Goal: Navigation & Orientation: Find specific page/section

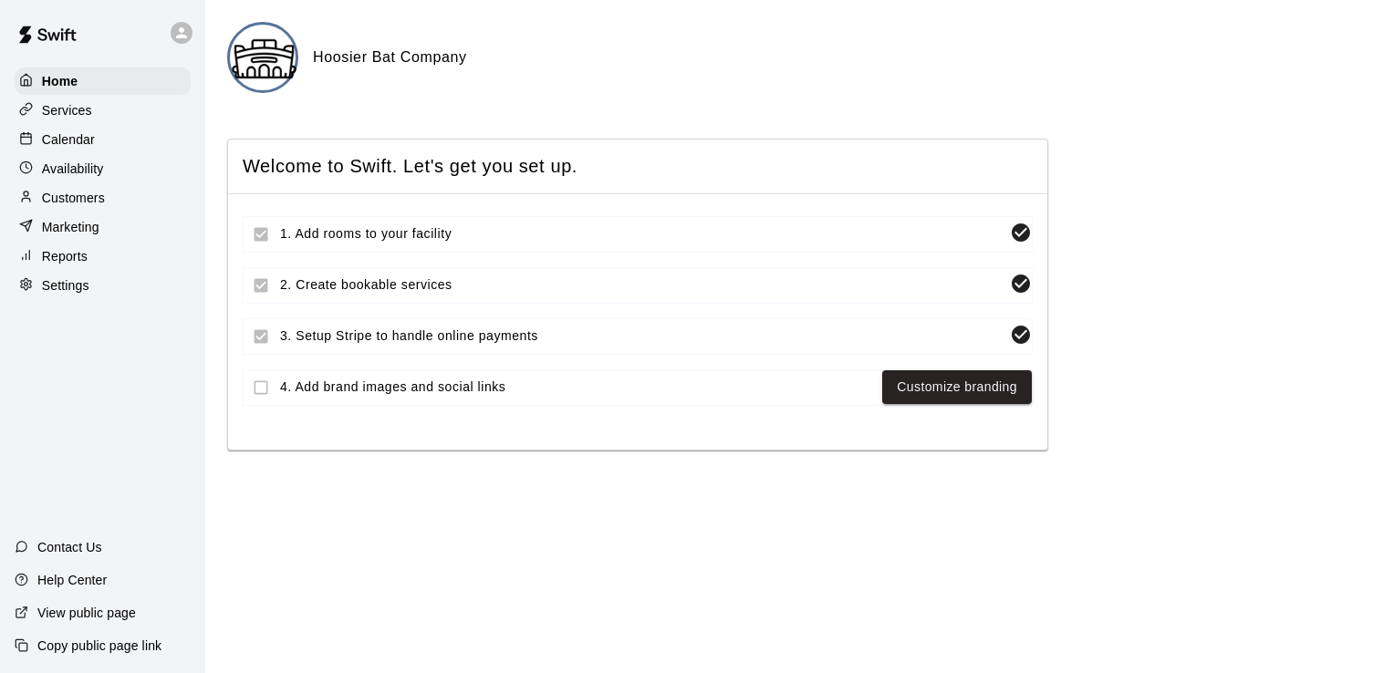
click at [76, 112] on p "Services" at bounding box center [67, 110] width 50 height 18
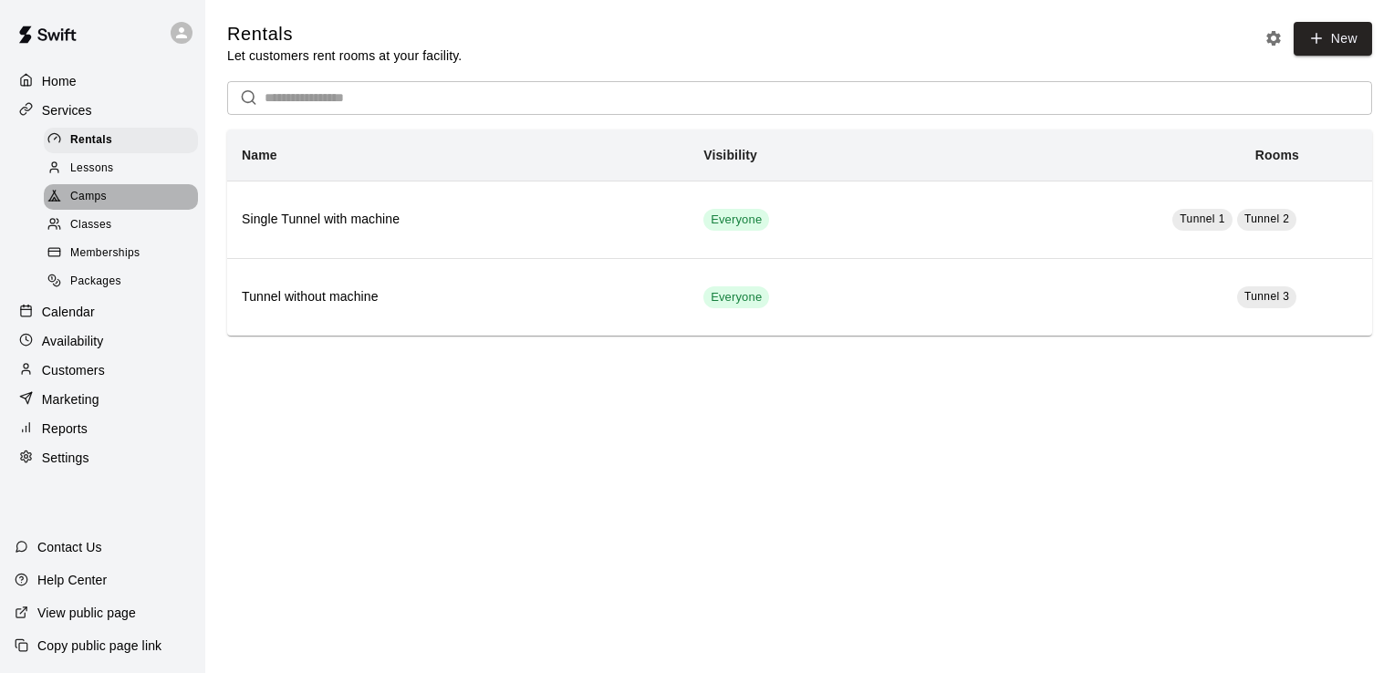
click at [93, 199] on span "Camps" at bounding box center [88, 197] width 36 height 18
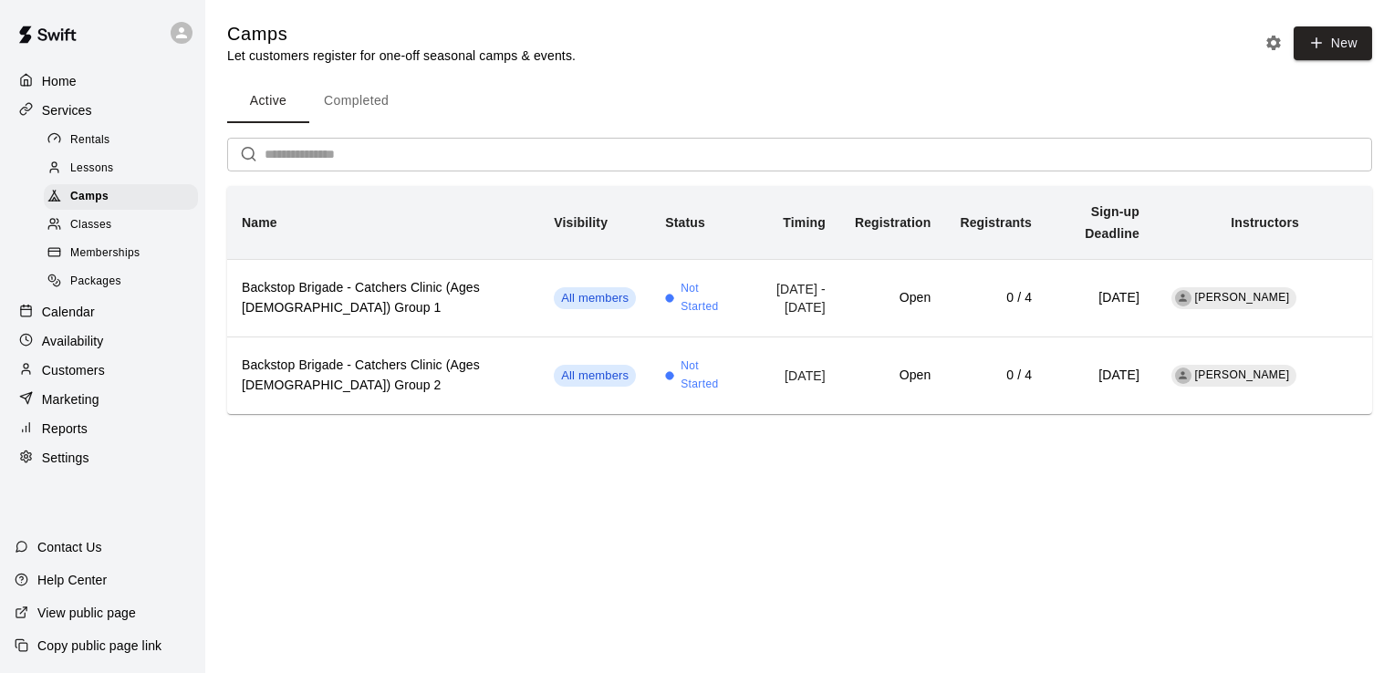
click at [80, 321] on p "Calendar" at bounding box center [68, 312] width 53 height 18
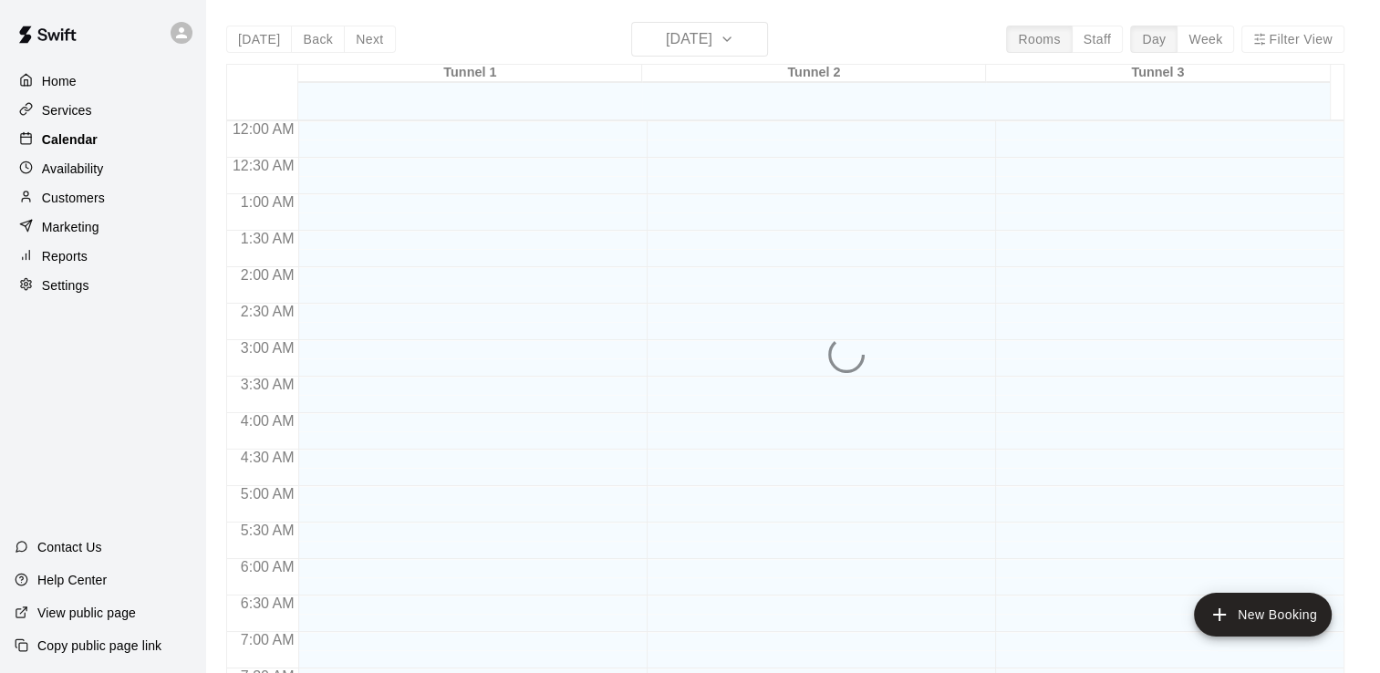
scroll to position [1044, 0]
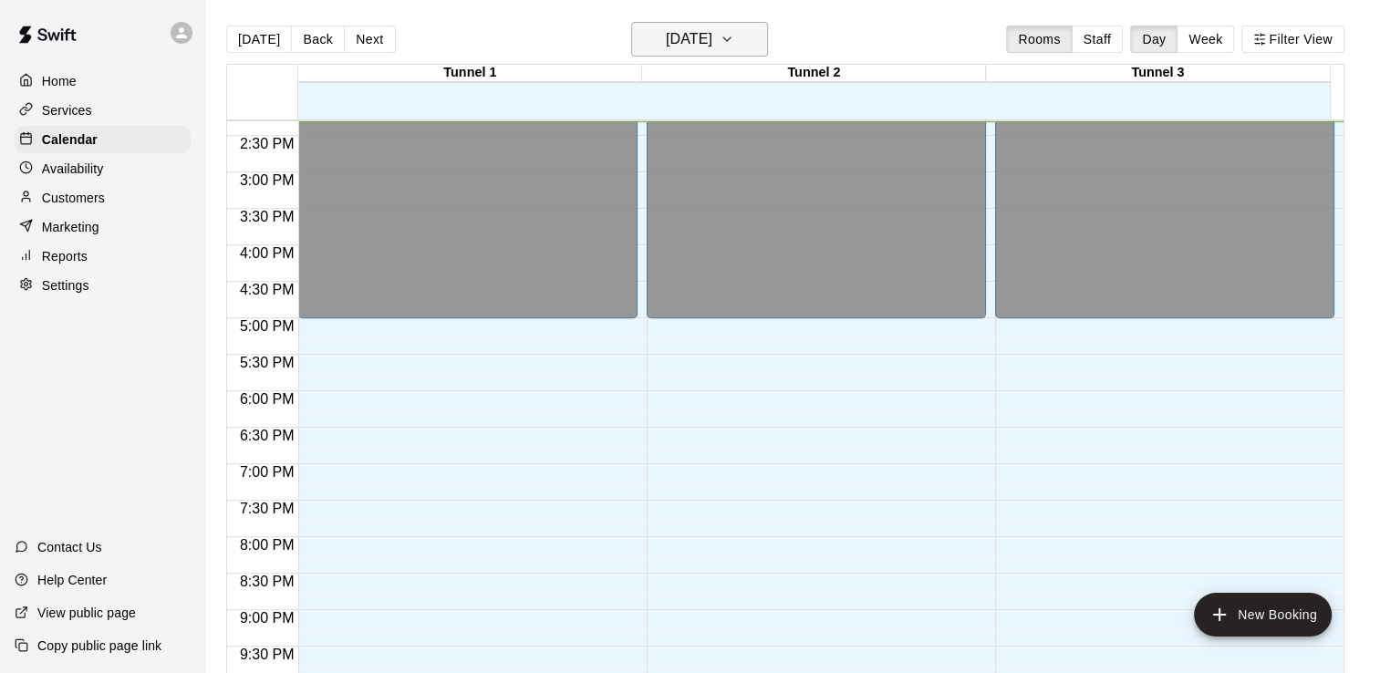
click at [734, 37] on icon "button" at bounding box center [727, 39] width 15 height 22
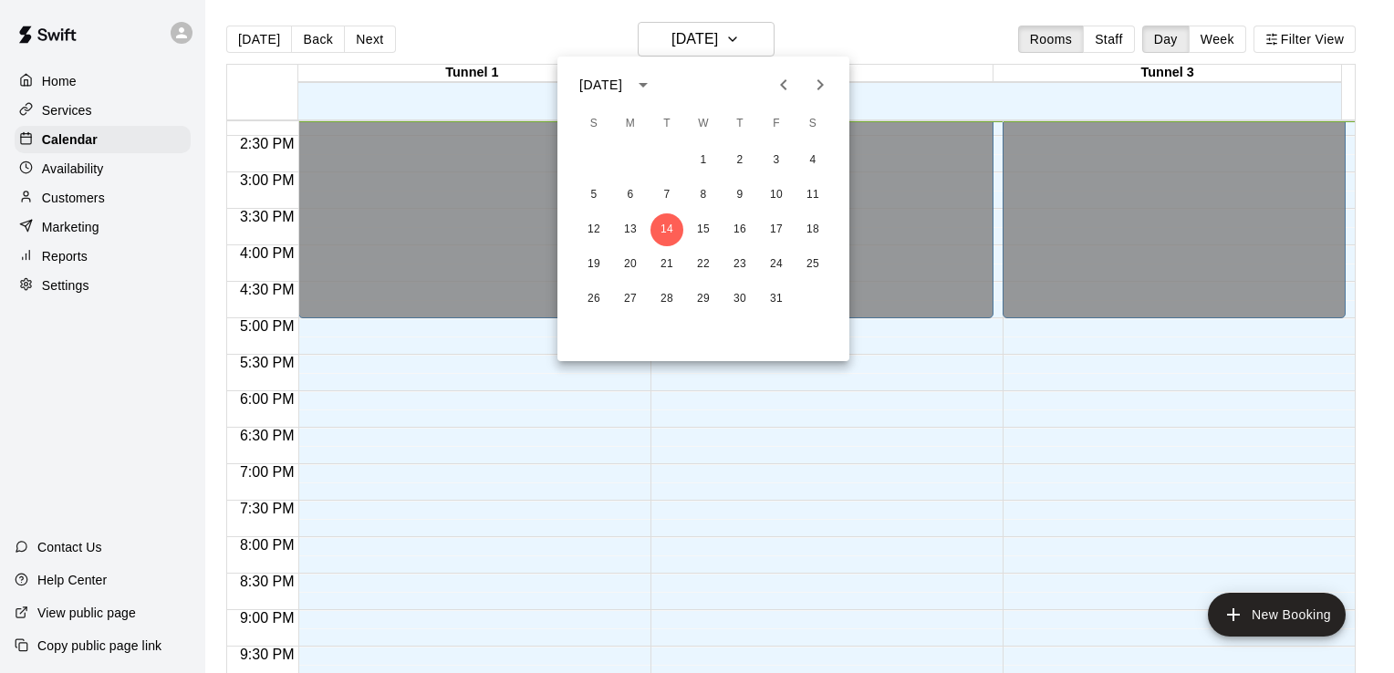
click at [1218, 35] on div at bounding box center [697, 336] width 1394 height 673
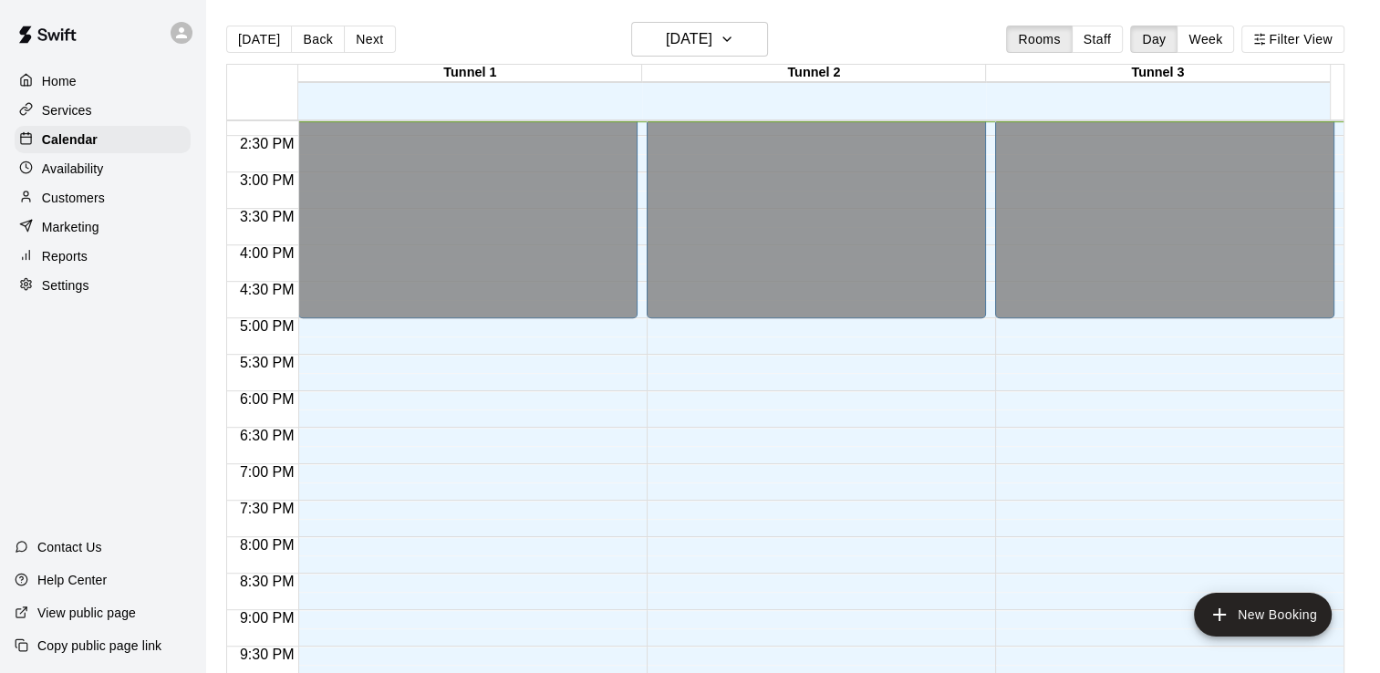
click at [1219, 35] on button "Week" at bounding box center [1205, 39] width 57 height 27
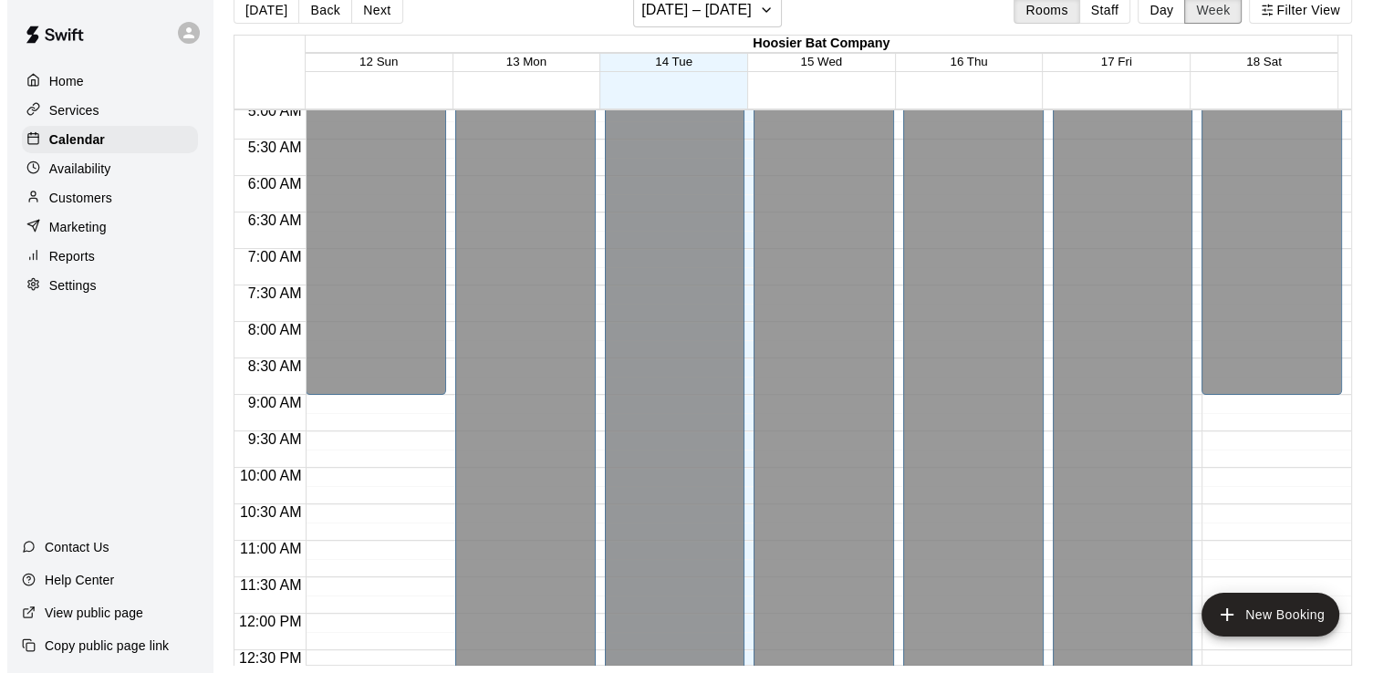
scroll to position [375, 0]
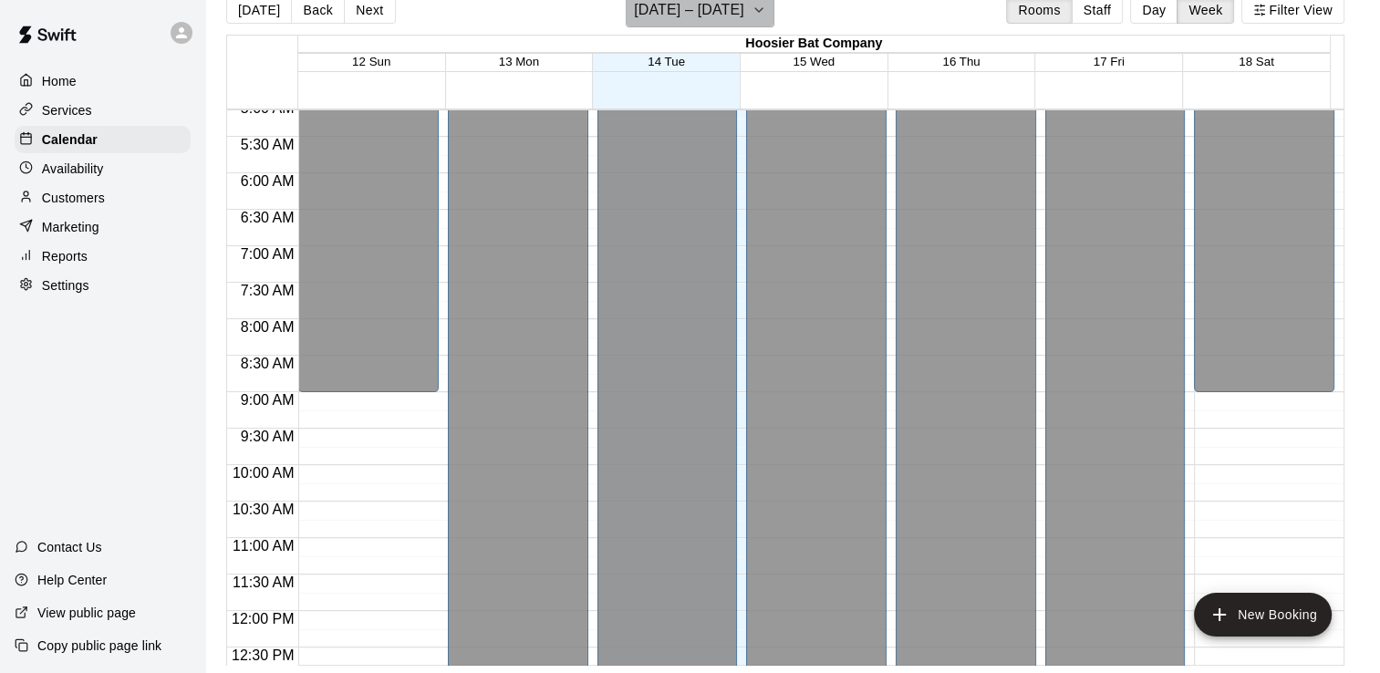
click at [759, 11] on icon "button" at bounding box center [758, 10] width 7 height 4
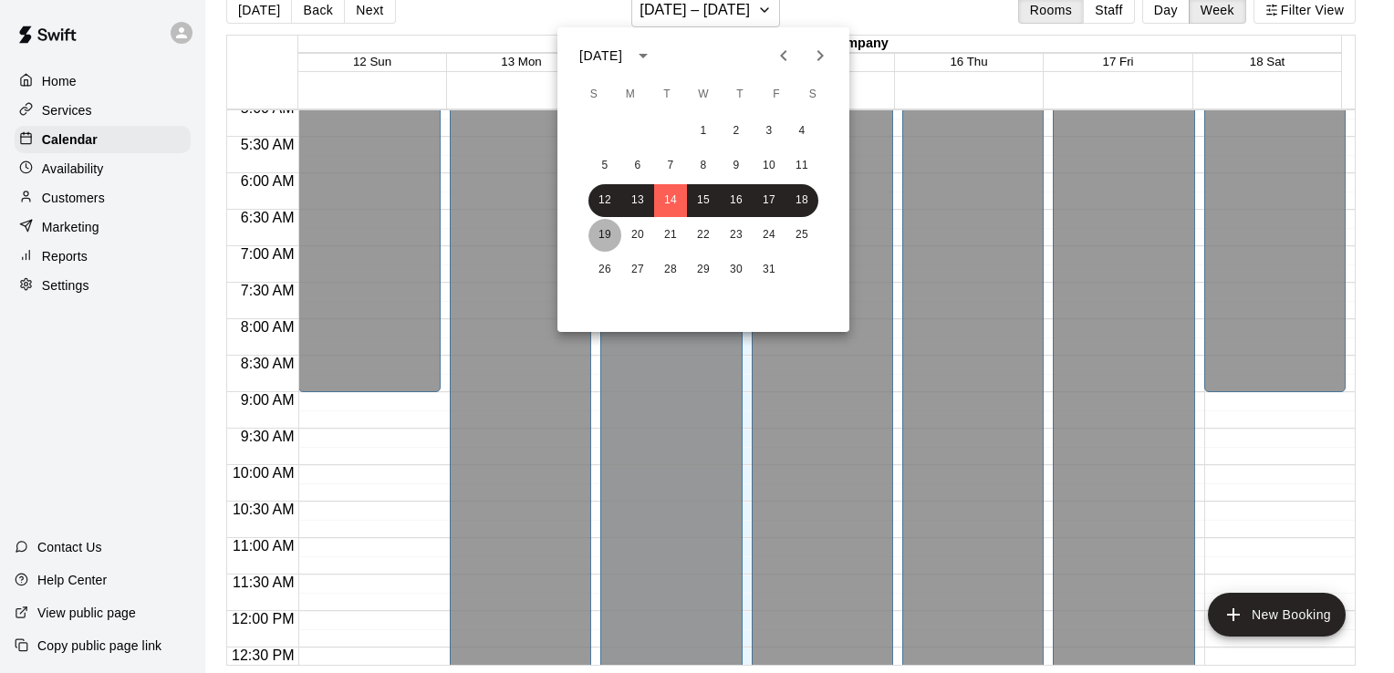
click at [607, 236] on button "19" at bounding box center [605, 235] width 33 height 33
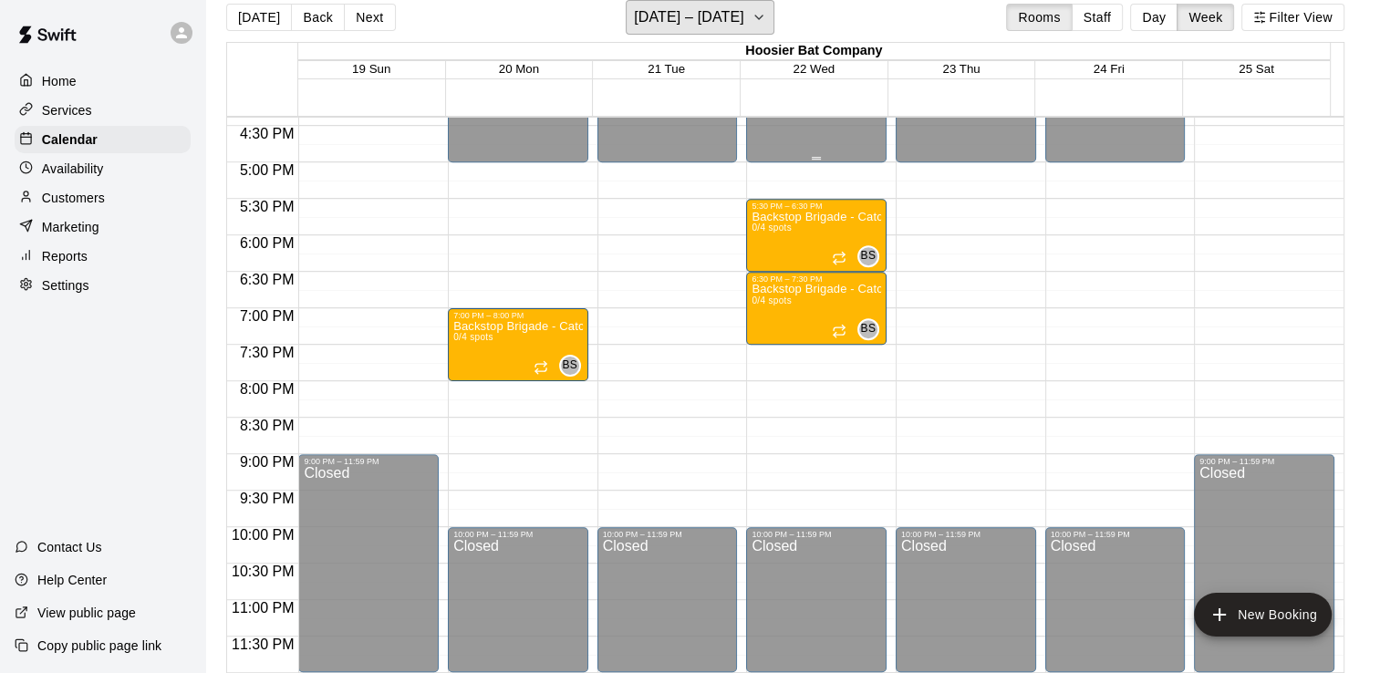
scroll to position [1105, 0]
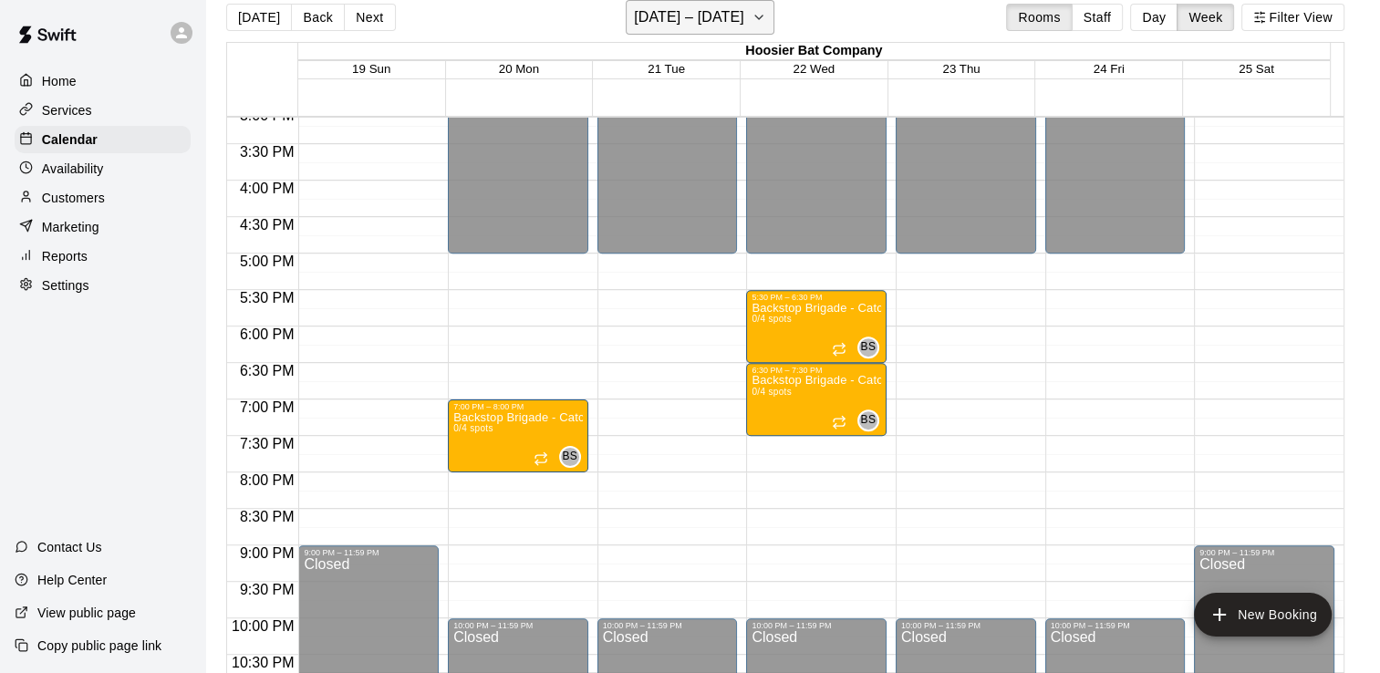
click at [763, 17] on icon "button" at bounding box center [758, 18] width 7 height 4
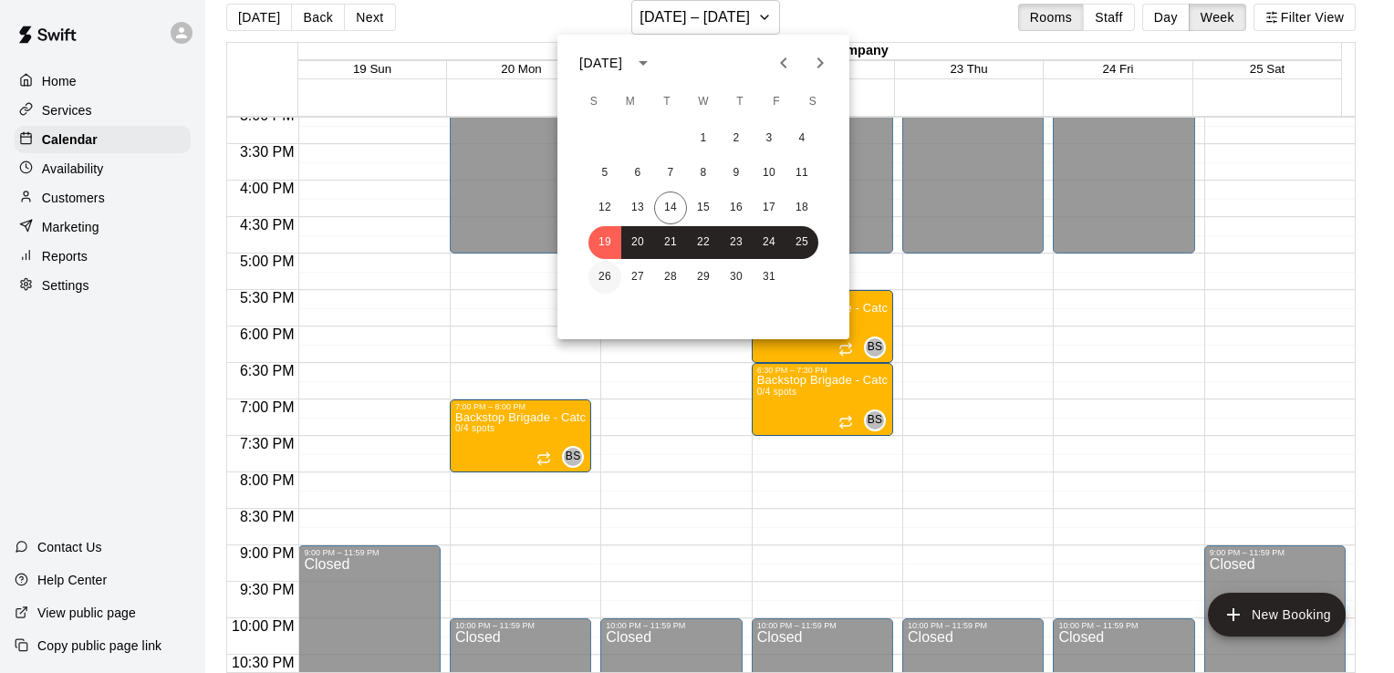
click at [599, 278] on button "26" at bounding box center [605, 277] width 33 height 33
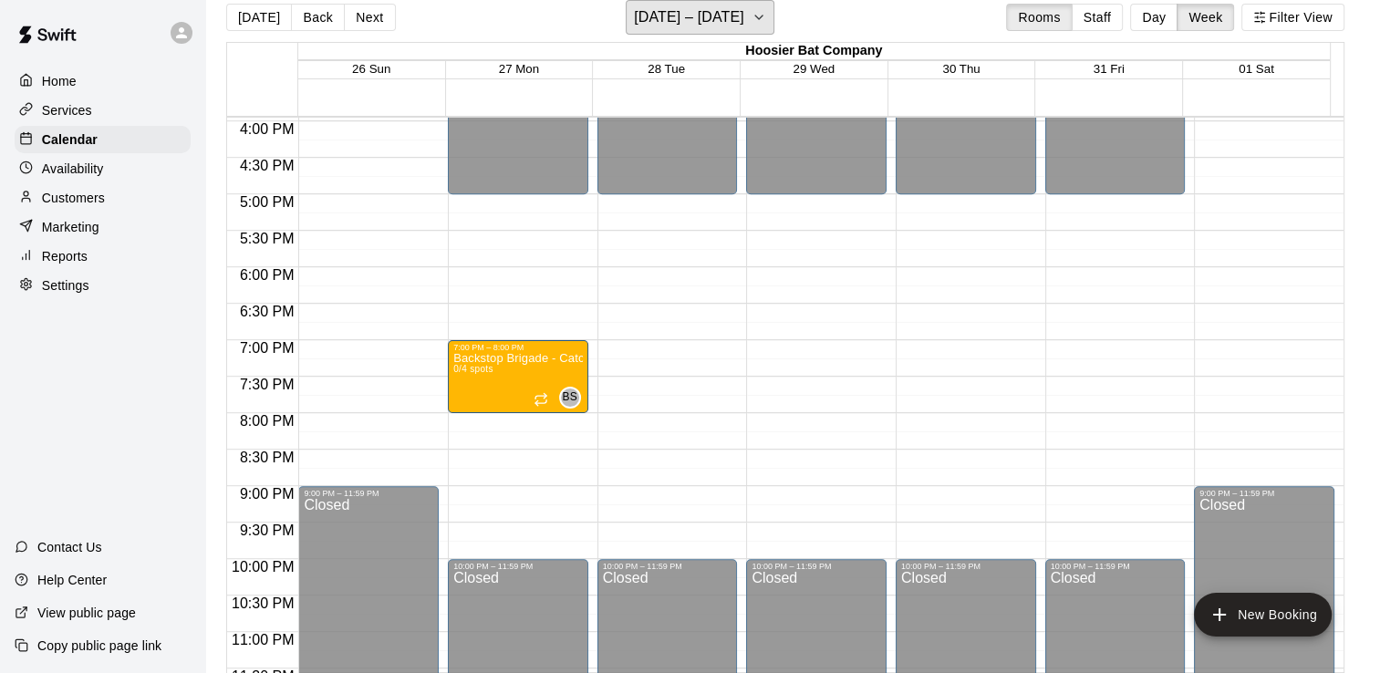
scroll to position [1196, 0]
